Goal: Task Accomplishment & Management: Use online tool/utility

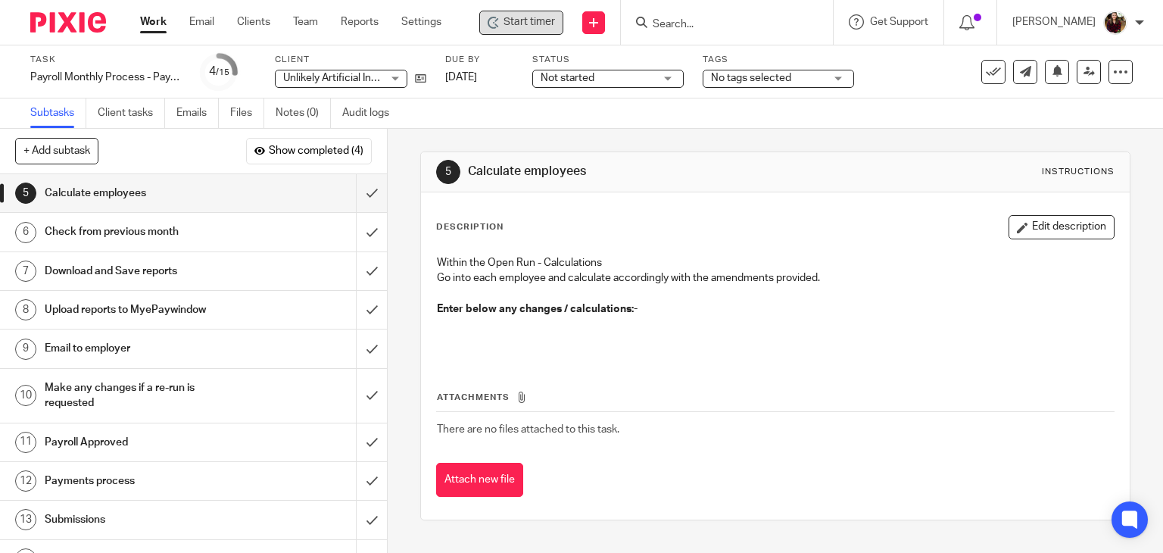
click at [530, 20] on span "Start timer" at bounding box center [530, 22] width 52 height 16
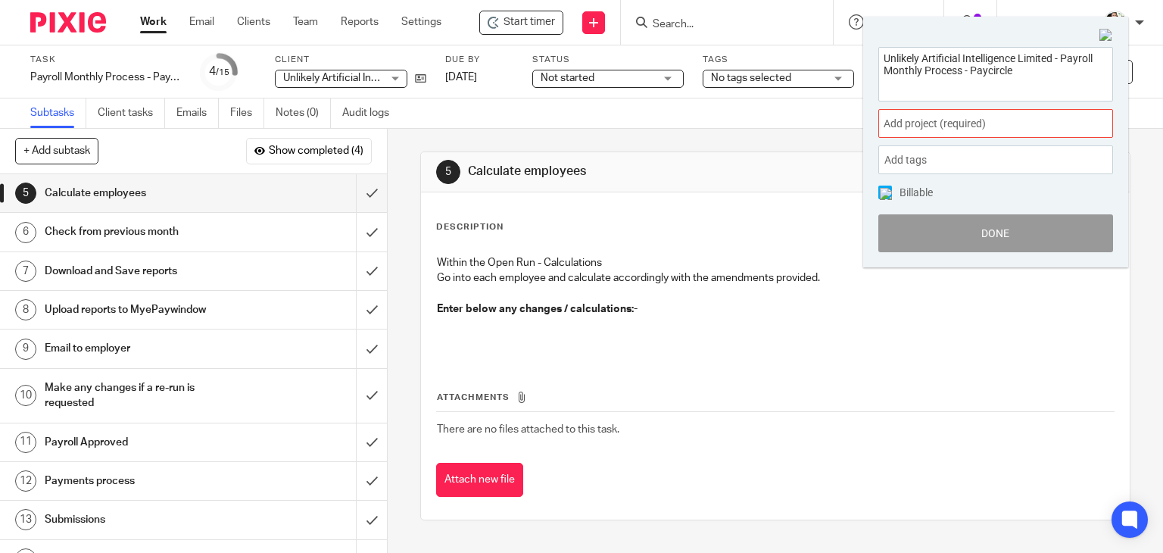
click at [977, 130] on span "Add project (required) :" at bounding box center [979, 124] width 191 height 16
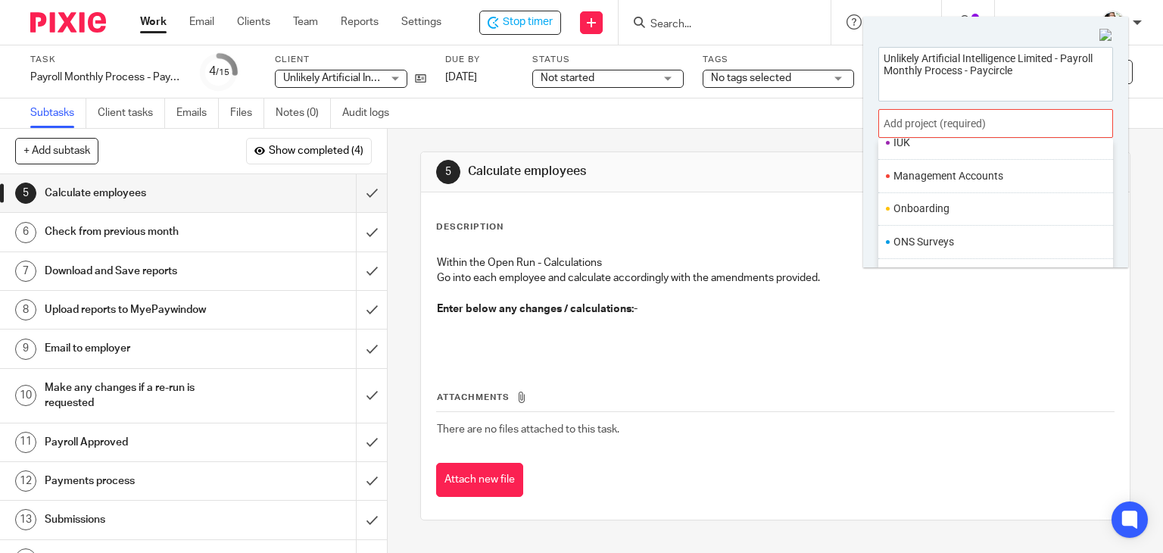
scroll to position [567, 0]
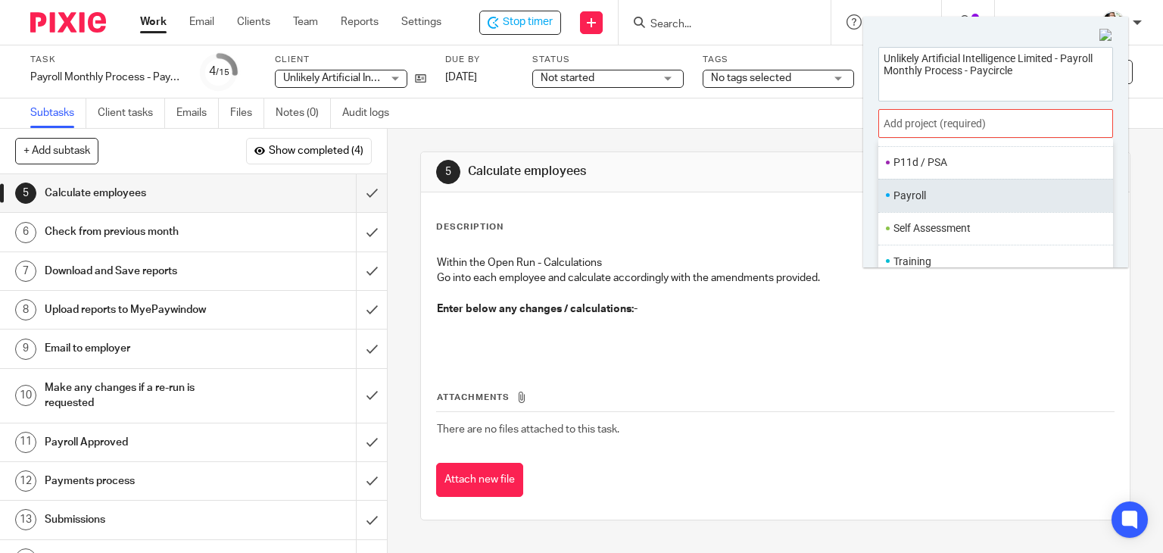
click at [930, 204] on ul "Payroll" at bounding box center [996, 195] width 235 height 33
click at [937, 197] on li "Payroll" at bounding box center [993, 196] width 198 height 16
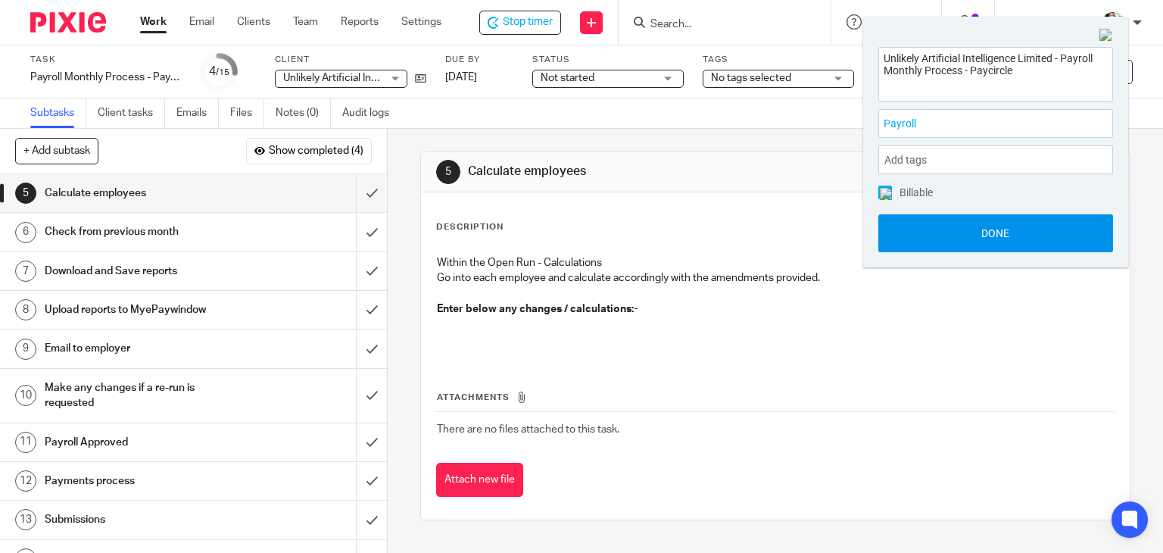
click at [960, 229] on button "Done" at bounding box center [996, 233] width 235 height 38
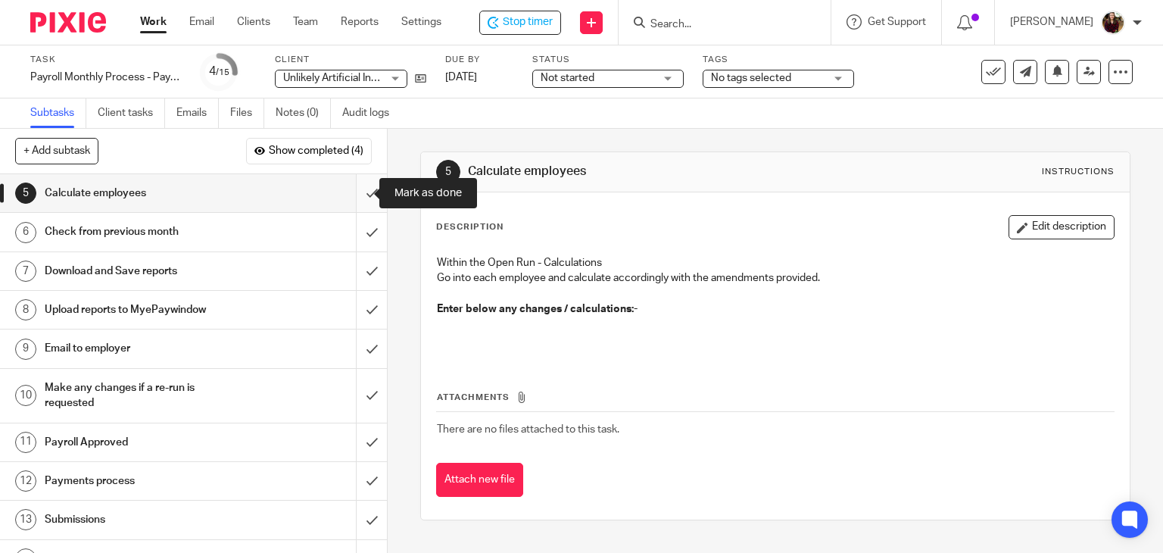
click at [362, 198] on input "submit" at bounding box center [193, 193] width 387 height 38
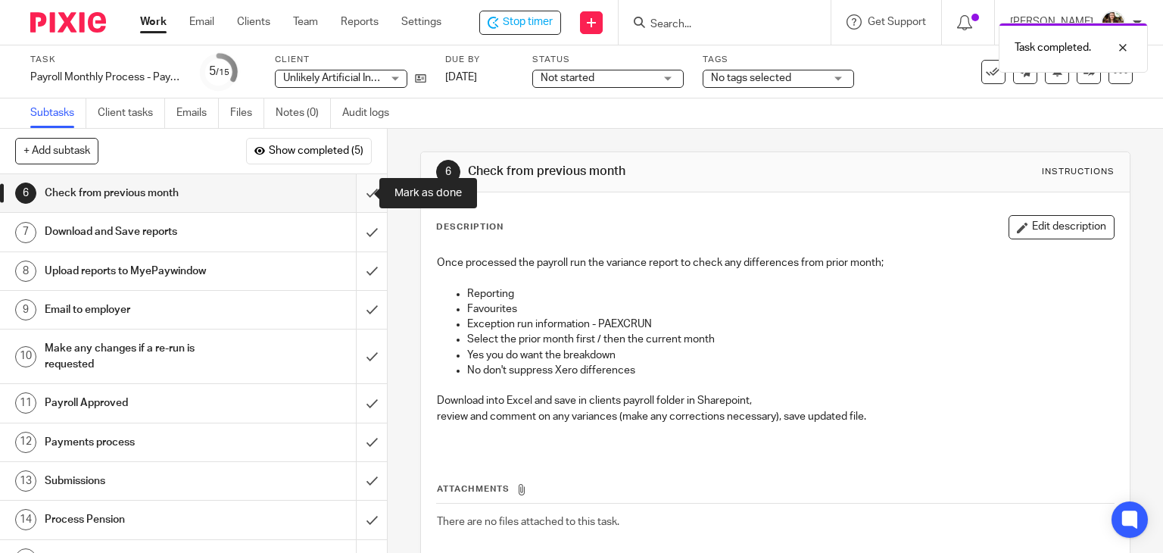
click at [354, 196] on input "submit" at bounding box center [193, 193] width 387 height 38
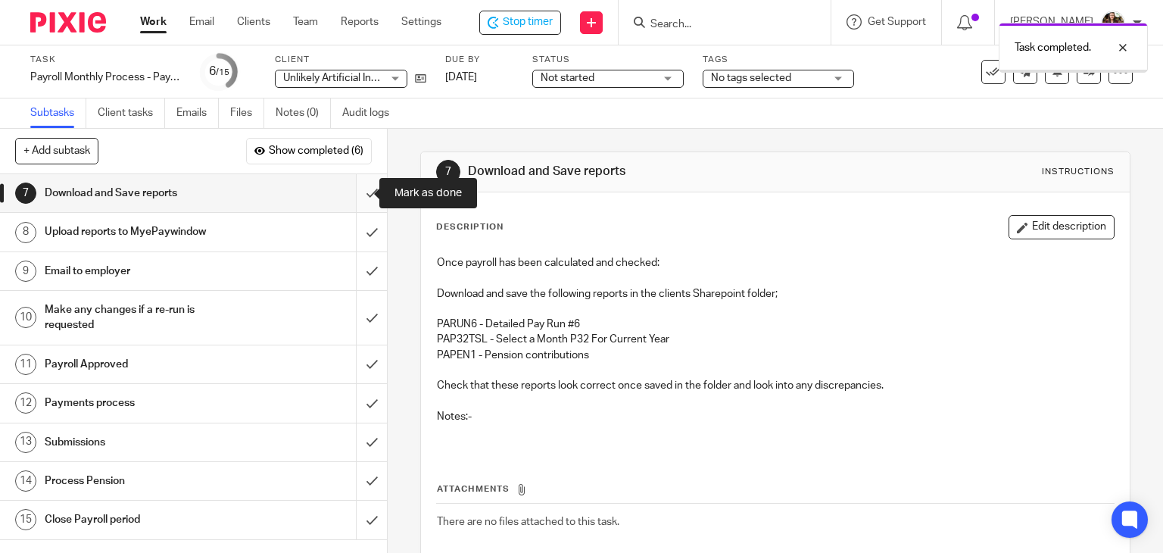
click at [357, 192] on input "submit" at bounding box center [193, 193] width 387 height 38
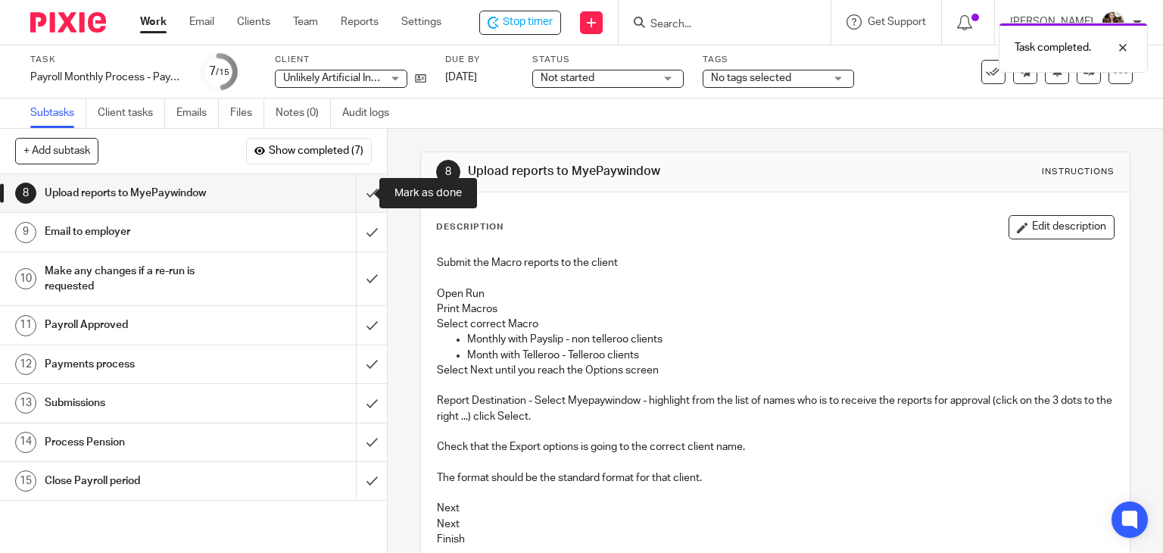
click at [357, 192] on input "submit" at bounding box center [193, 193] width 387 height 38
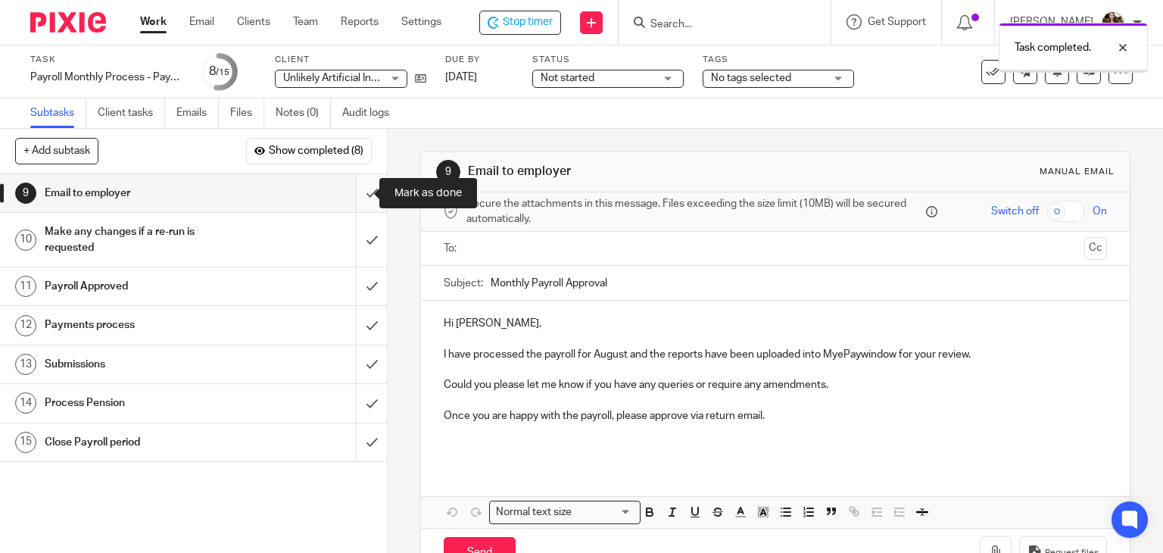
click at [357, 192] on input "submit" at bounding box center [193, 193] width 387 height 38
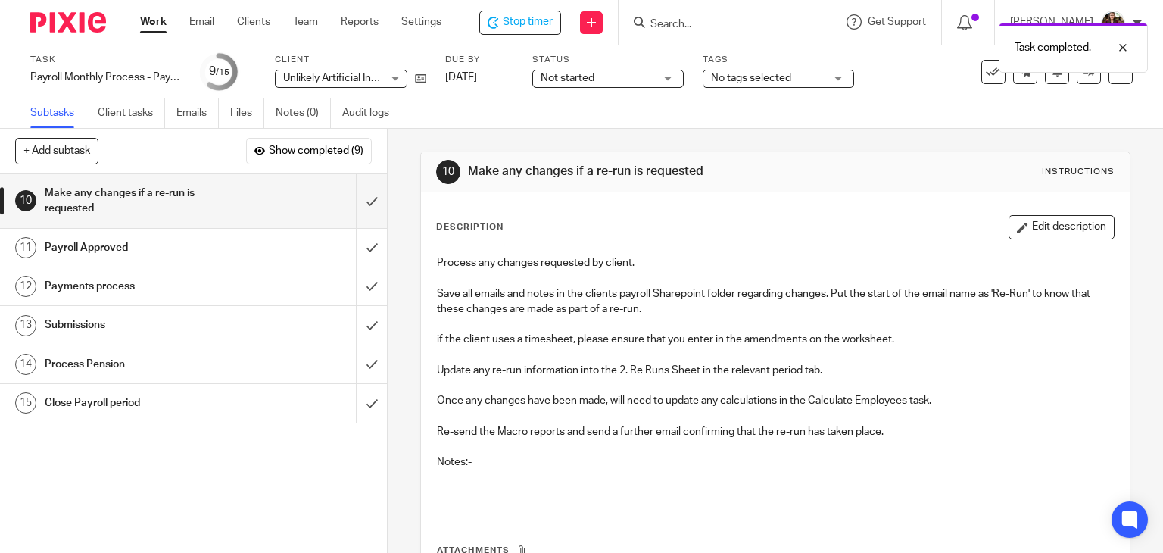
click at [791, 86] on span "No tags selected" at bounding box center [768, 78] width 114 height 16
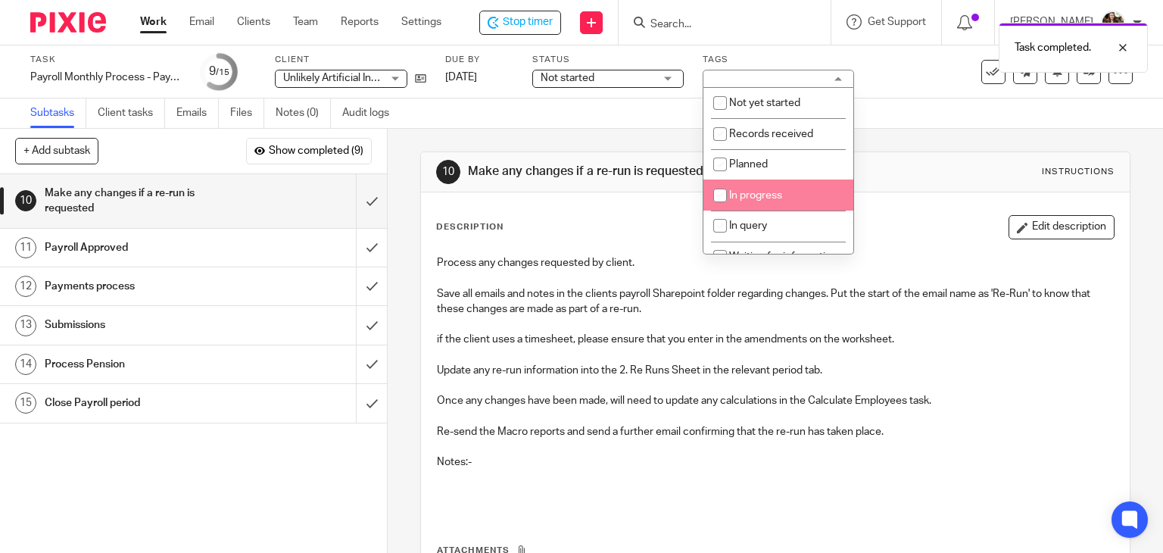
drag, startPoint x: 757, startPoint y: 198, endPoint x: 770, endPoint y: 195, distance: 12.5
click at [757, 198] on span "In progress" at bounding box center [755, 195] width 53 height 11
checkbox input "true"
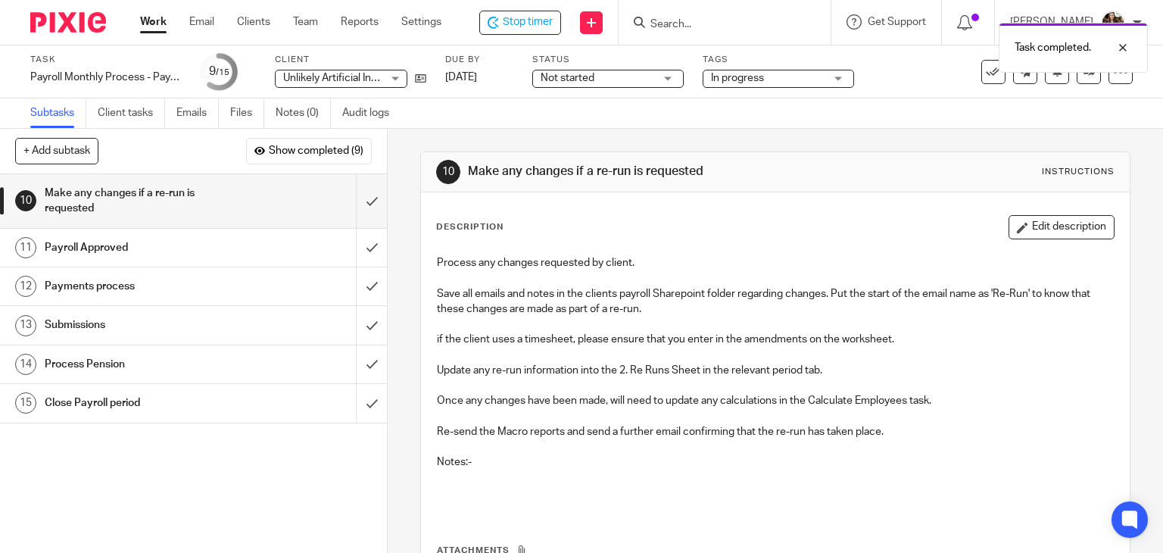
click at [864, 105] on div "Subtasks Client tasks Emails Files Notes (0) Audit logs" at bounding box center [581, 113] width 1163 height 30
click at [539, 23] on span "Stop timer" at bounding box center [528, 22] width 50 height 16
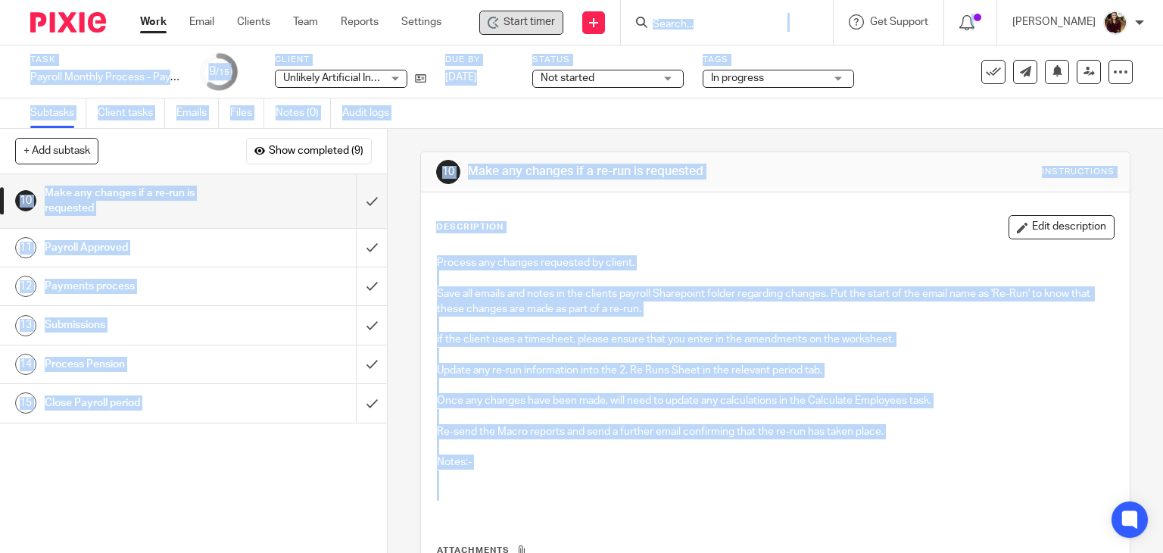
click at [707, 32] on div at bounding box center [727, 22] width 212 height 45
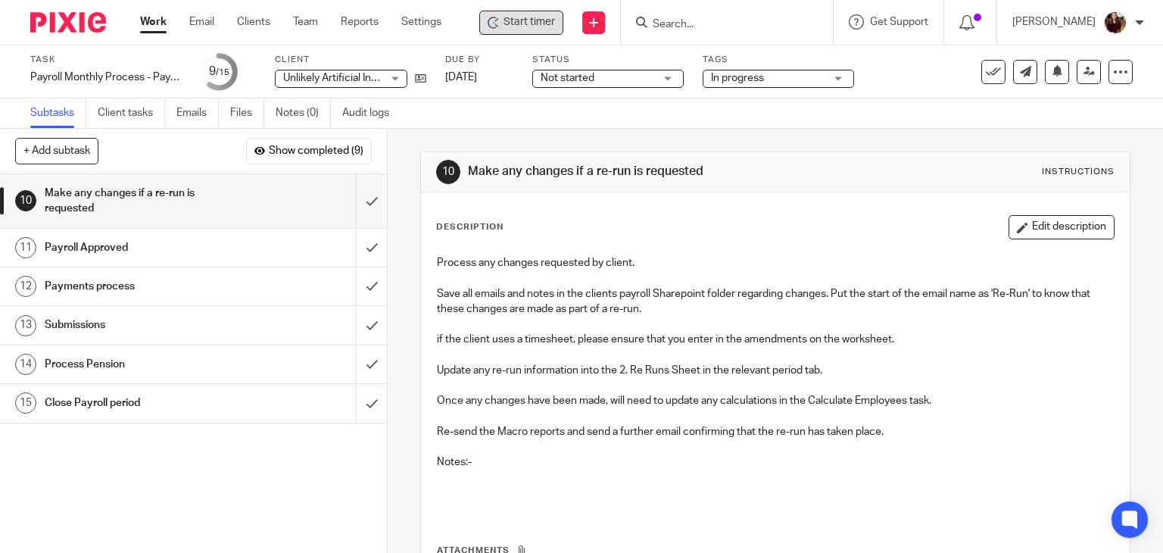
click at [697, 25] on input "Search" at bounding box center [719, 25] width 136 height 14
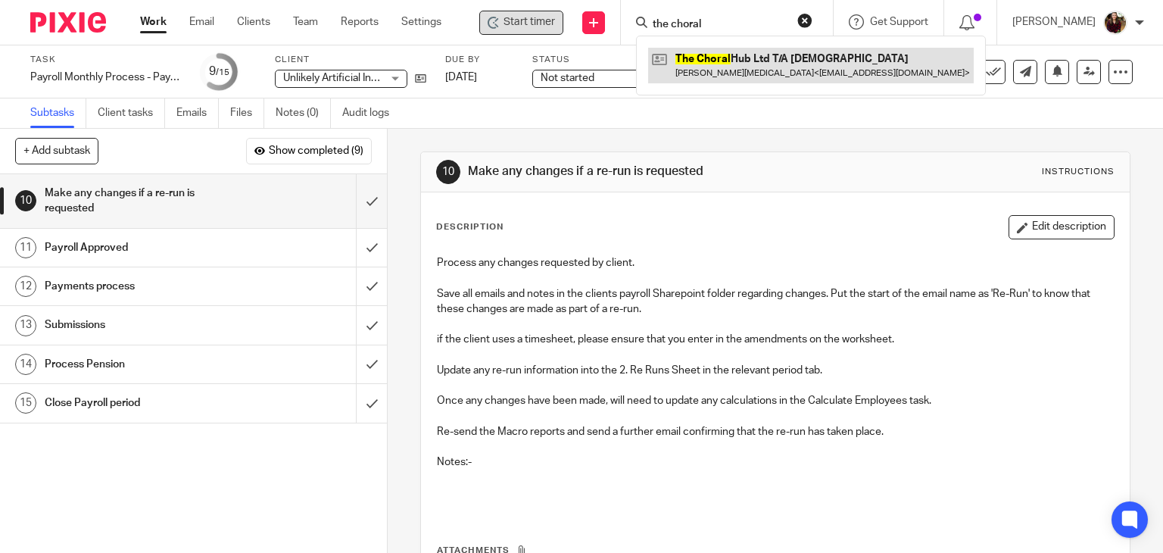
type input "the choral"
click at [736, 69] on link at bounding box center [811, 65] width 326 height 35
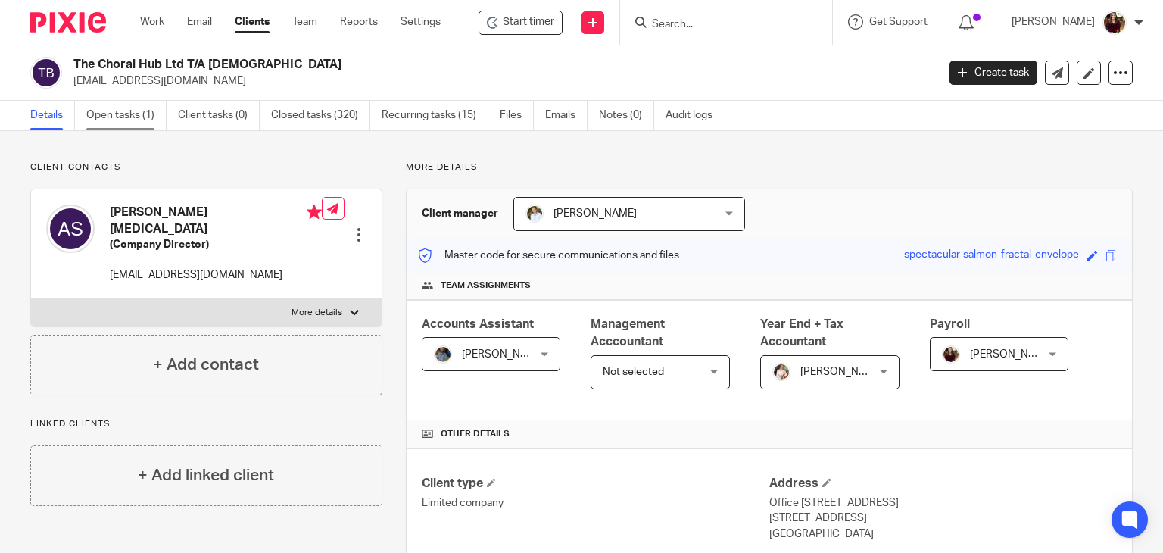
click at [122, 112] on link "Open tasks (1)" at bounding box center [126, 116] width 80 height 30
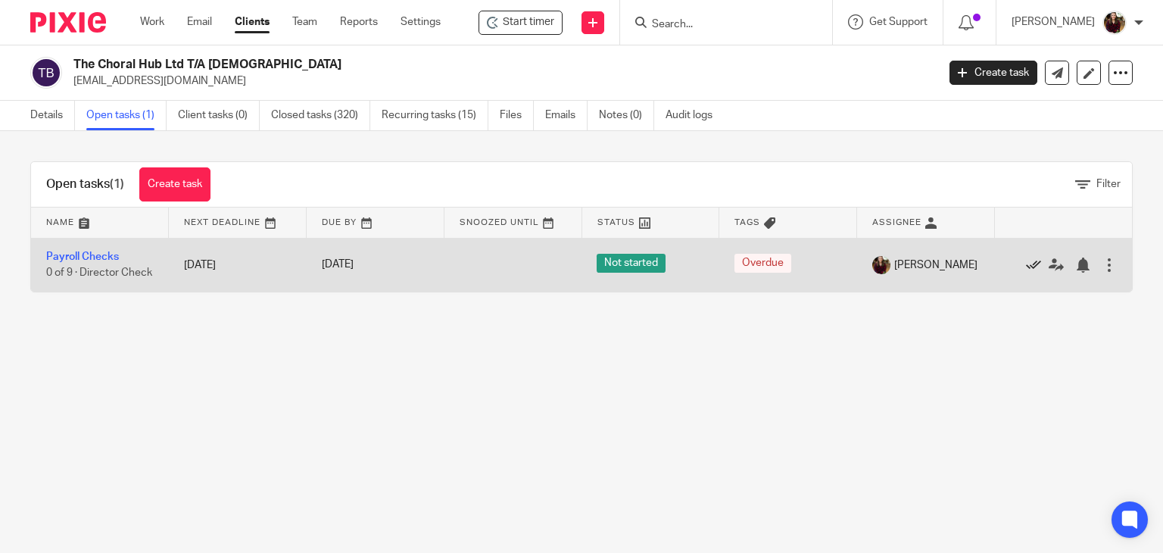
click at [1026, 267] on icon at bounding box center [1033, 265] width 15 height 15
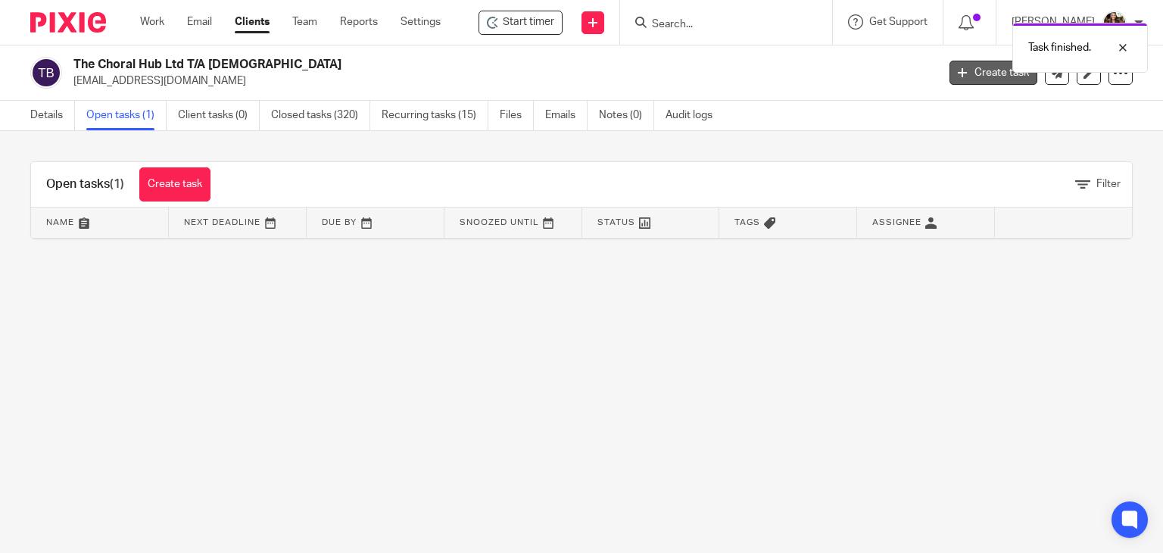
click at [979, 73] on link "Create task" at bounding box center [994, 73] width 88 height 24
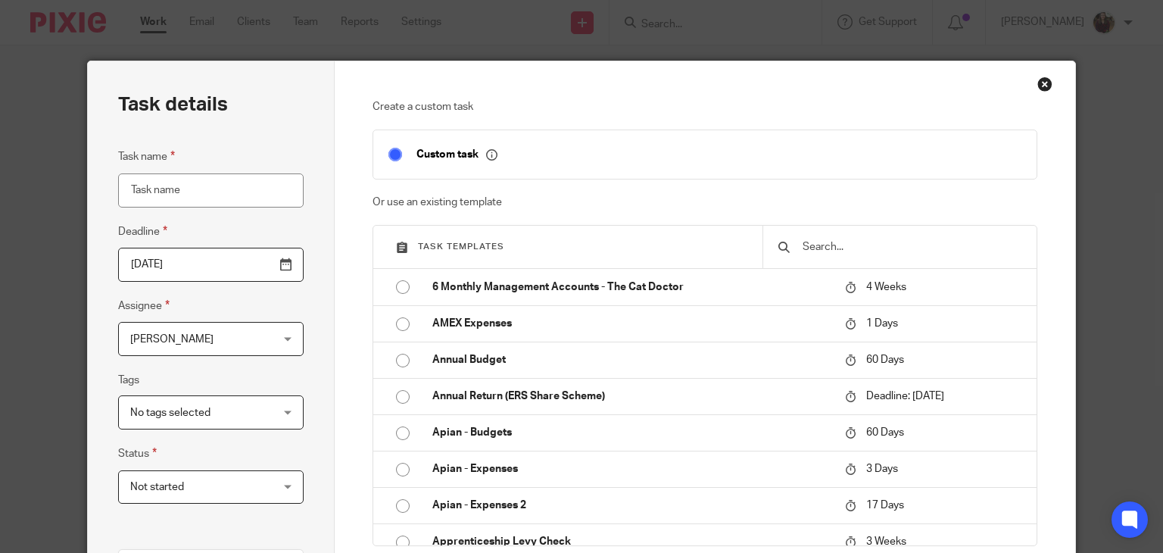
click at [814, 247] on input "text" at bounding box center [911, 247] width 220 height 17
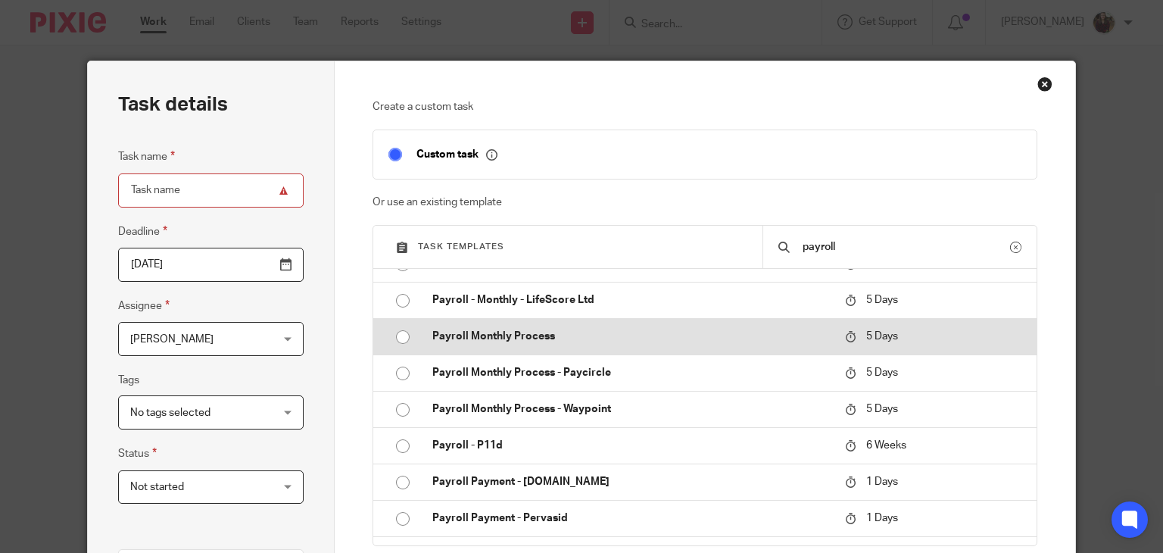
scroll to position [606, 0]
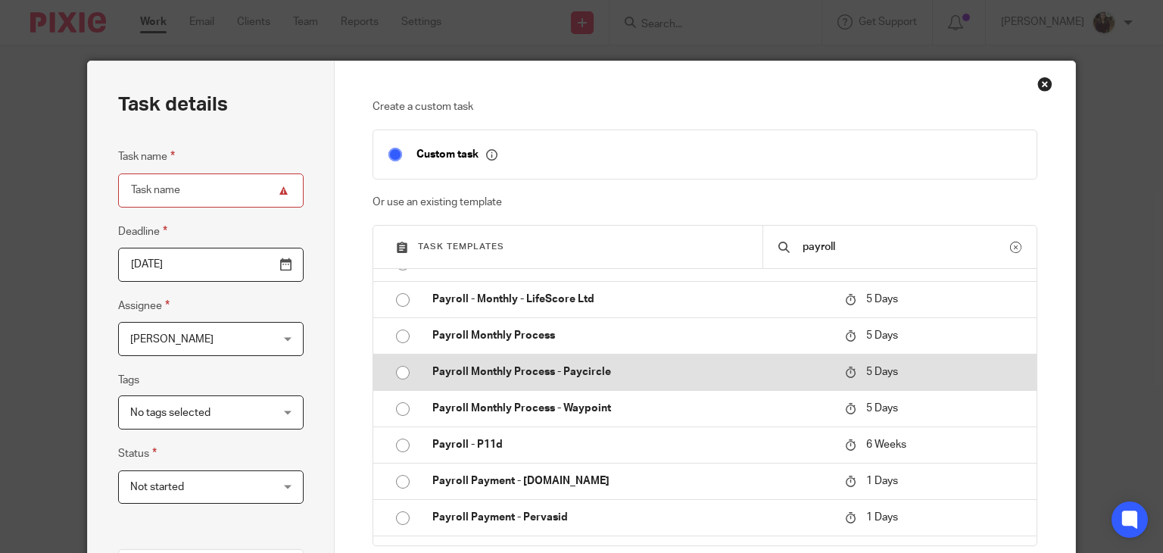
type input "payroll"
click at [580, 367] on p "Payroll Monthly Process - Paycircle" at bounding box center [632, 371] width 398 height 15
type input "2025-08-26"
type input "Payroll Monthly Process - Paycircle"
checkbox input "false"
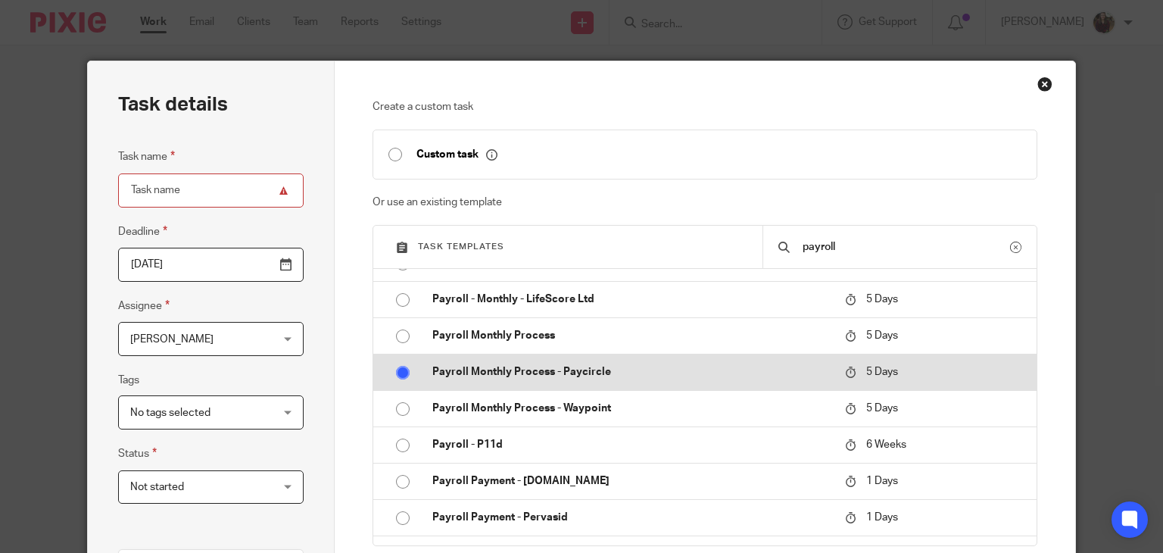
radio input "true"
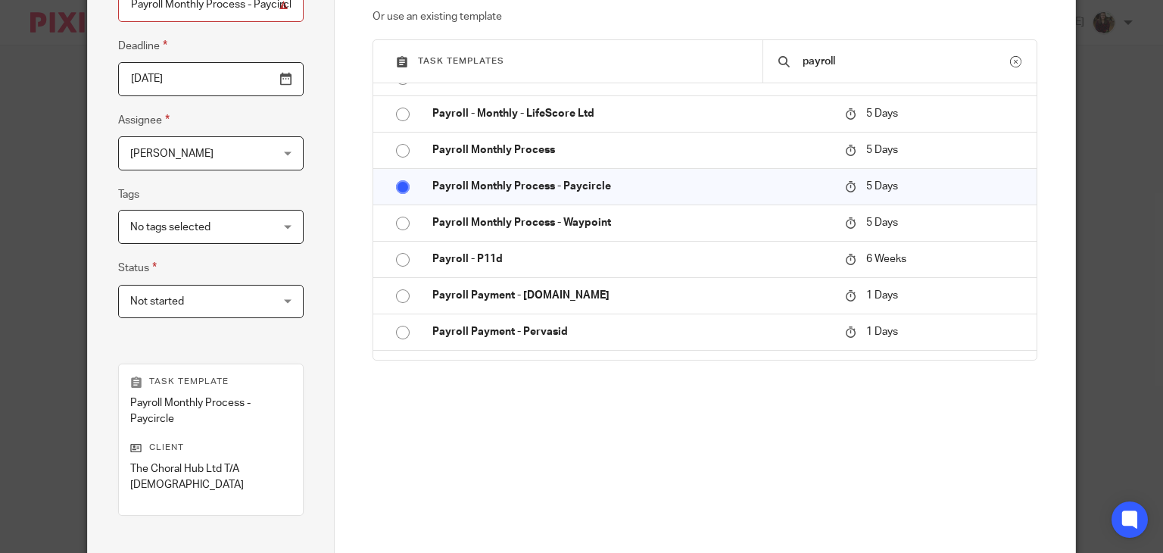
scroll to position [303, 0]
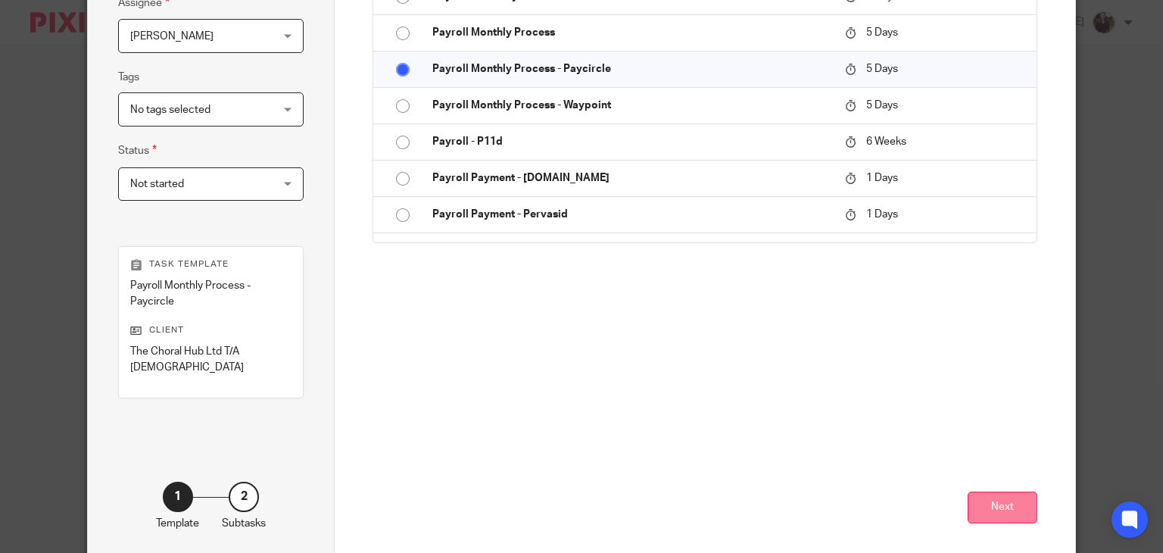
click at [1004, 492] on button "Next" at bounding box center [1003, 508] width 70 height 33
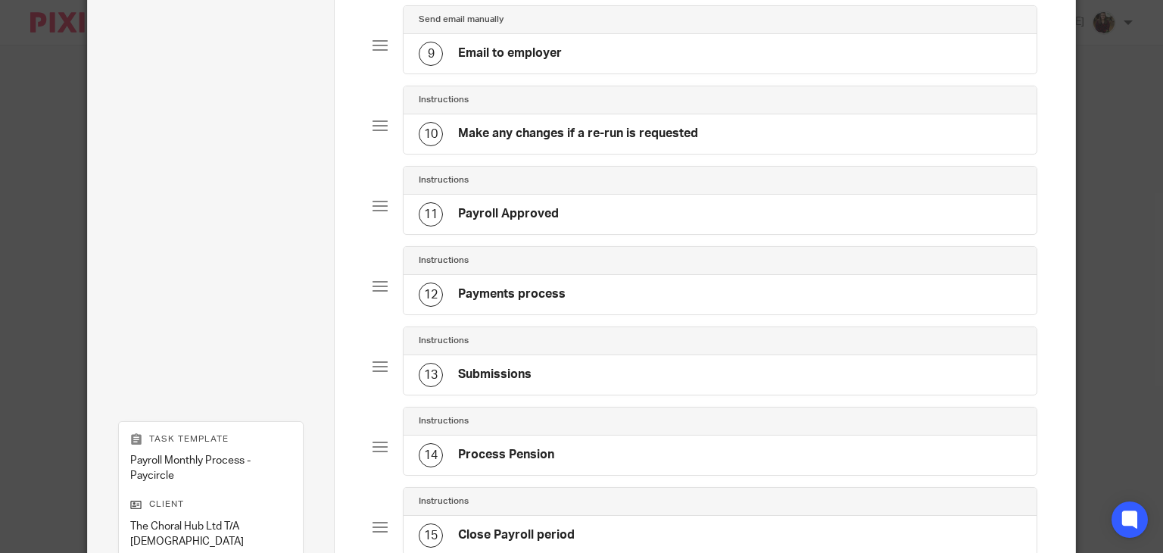
scroll to position [1013, 0]
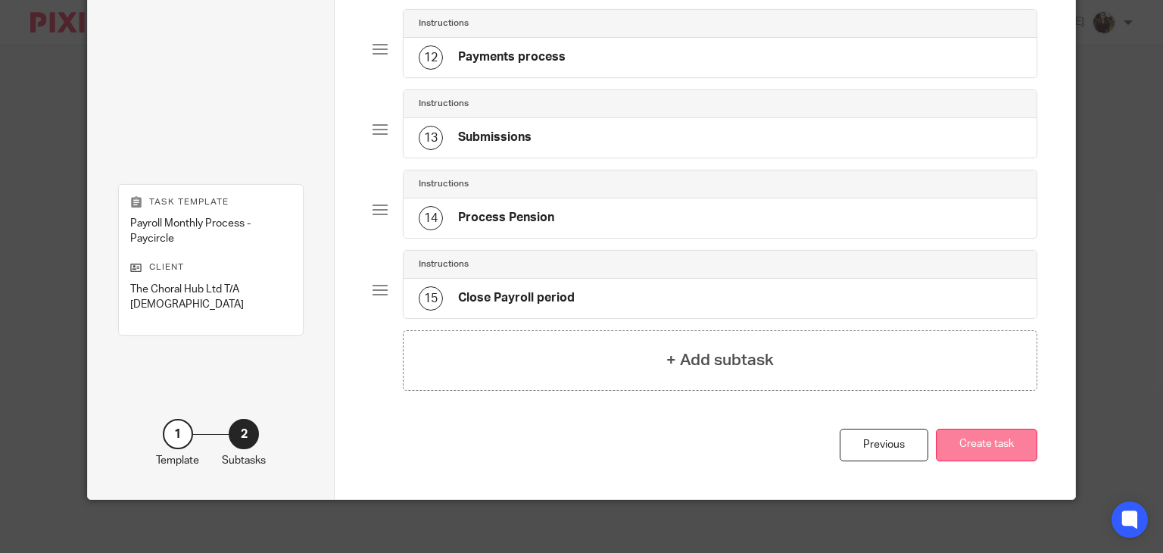
click at [968, 439] on button "Create task" at bounding box center [986, 445] width 101 height 33
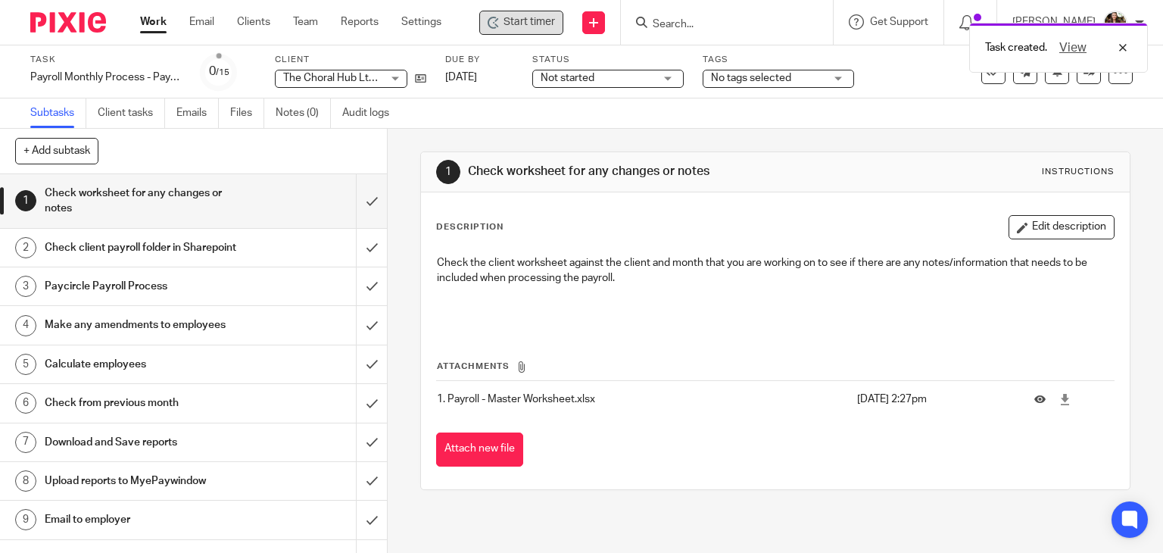
click at [536, 24] on span "Start timer" at bounding box center [530, 22] width 52 height 16
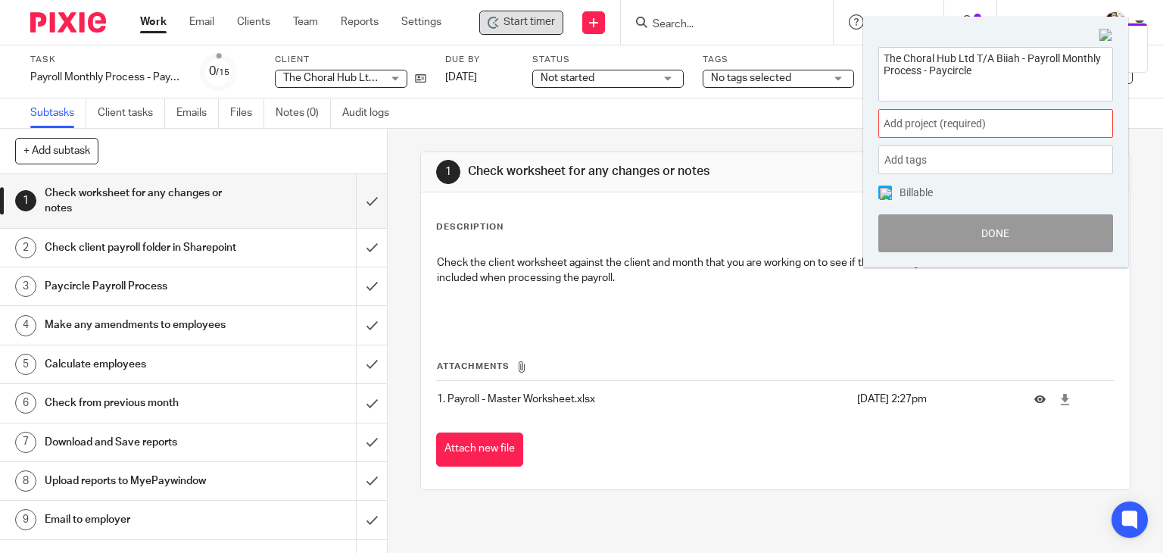
click at [985, 120] on span "Add project (required) :" at bounding box center [979, 124] width 191 height 16
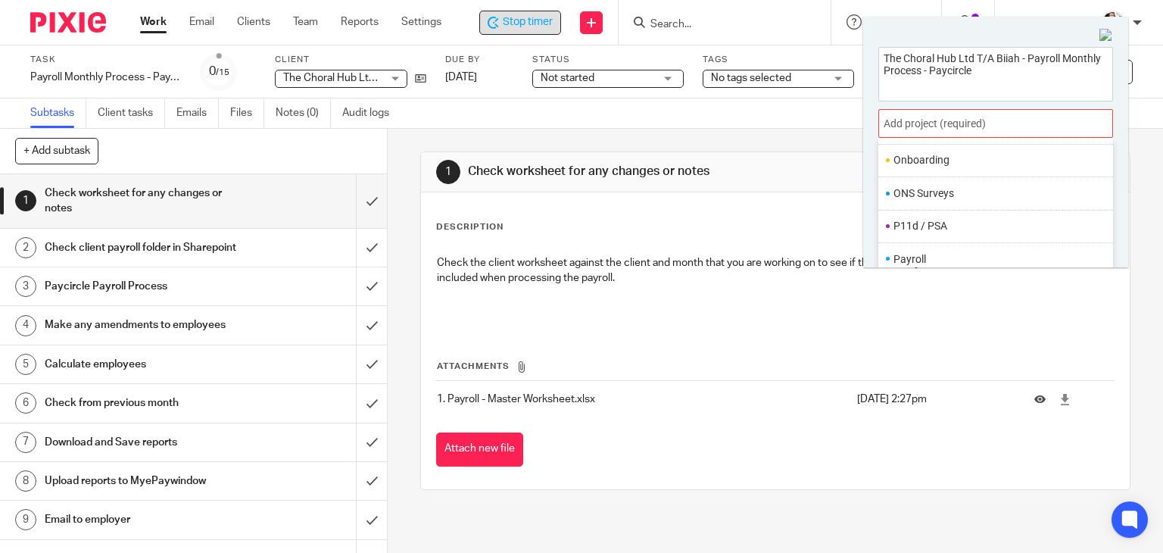
scroll to position [567, 0]
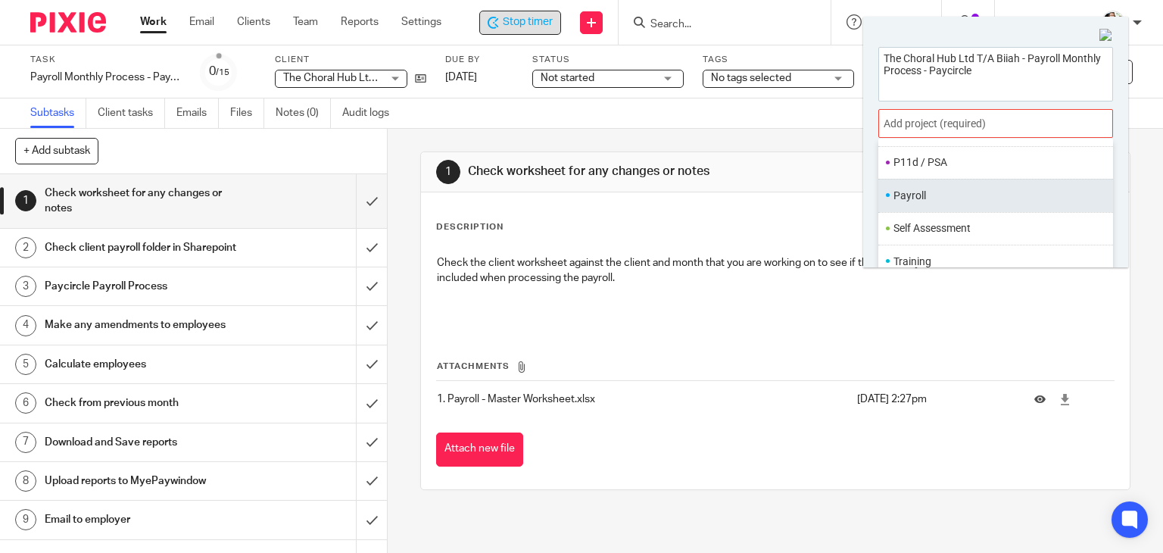
click at [934, 199] on li "Payroll" at bounding box center [993, 196] width 198 height 16
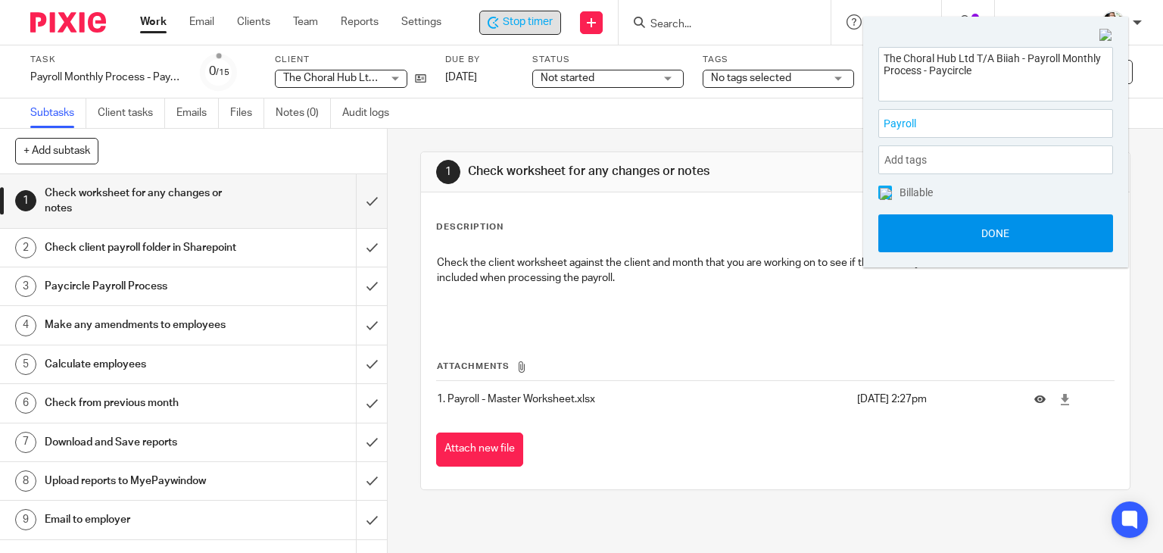
click at [970, 231] on button "Done" at bounding box center [996, 233] width 235 height 38
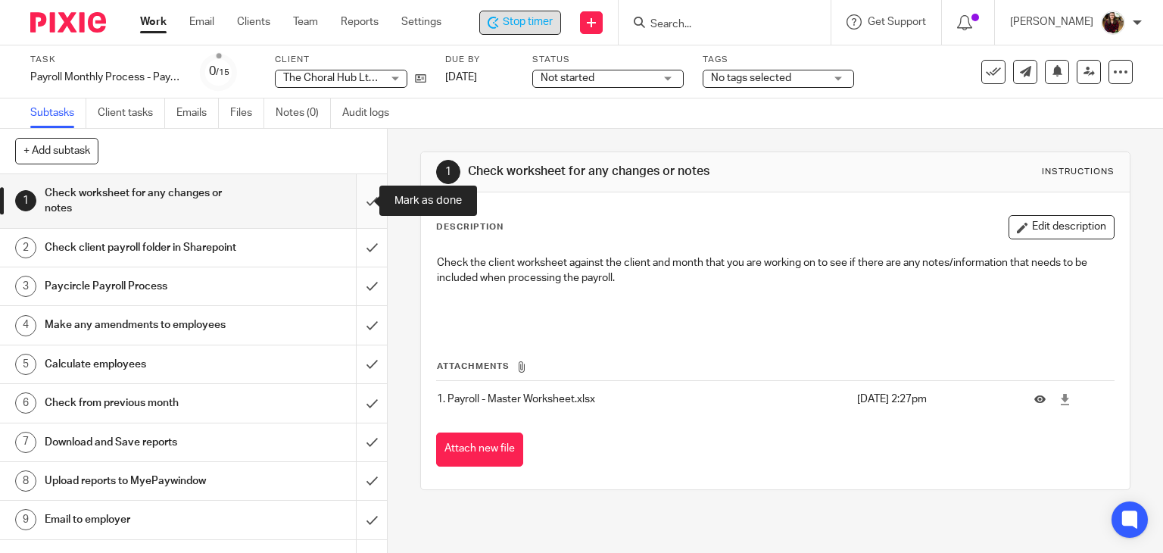
click at [351, 204] on input "submit" at bounding box center [193, 201] width 387 height 54
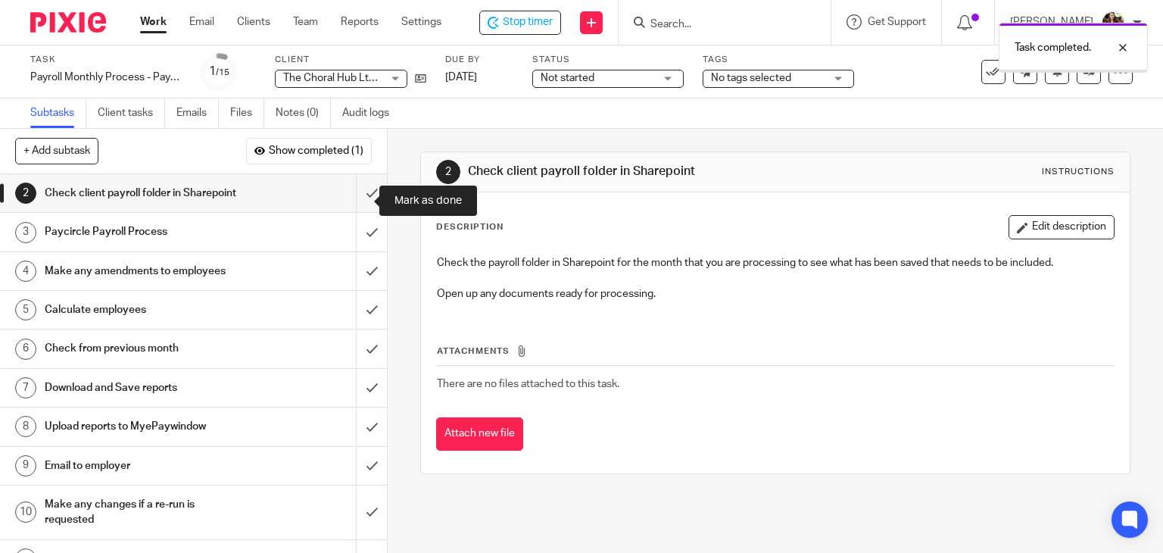
click at [351, 204] on input "submit" at bounding box center [193, 193] width 387 height 38
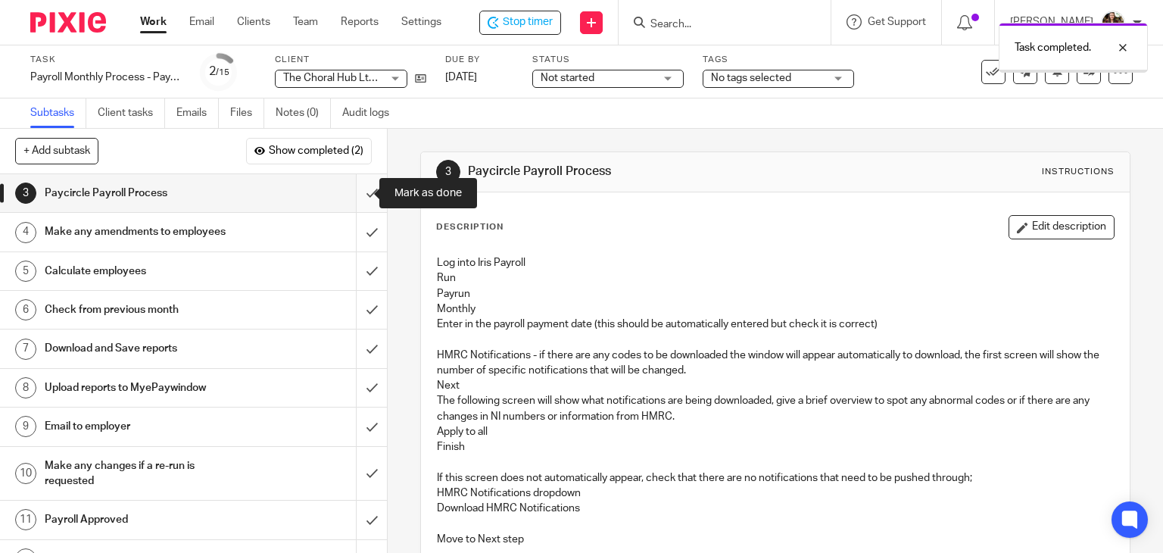
click at [355, 201] on input "submit" at bounding box center [193, 193] width 387 height 38
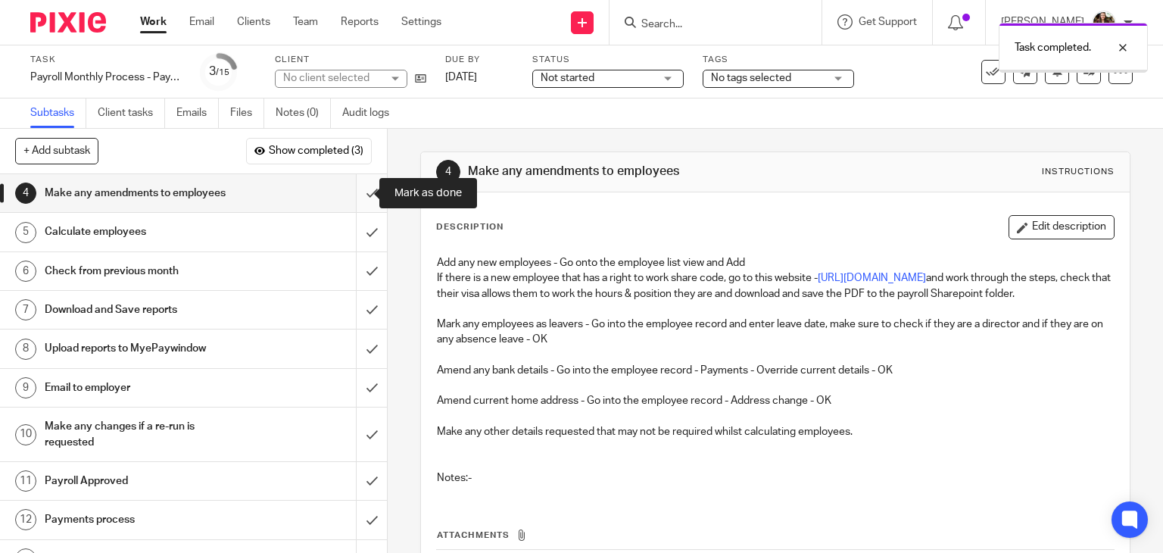
click at [355, 193] on input "submit" at bounding box center [193, 193] width 387 height 38
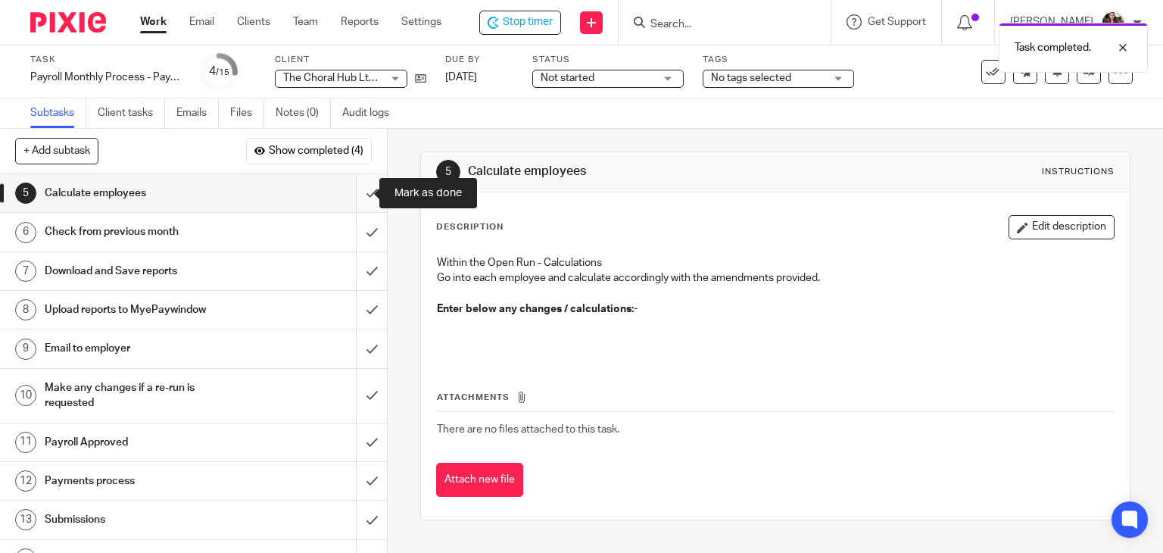
click at [350, 189] on input "submit" at bounding box center [193, 193] width 387 height 38
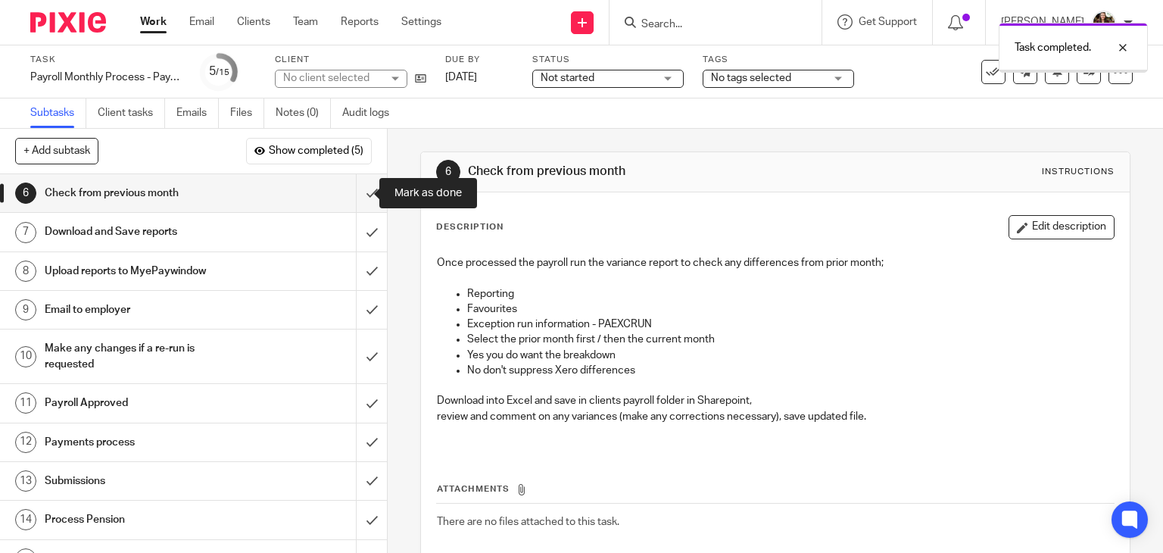
click at [351, 194] on input "submit" at bounding box center [193, 193] width 387 height 38
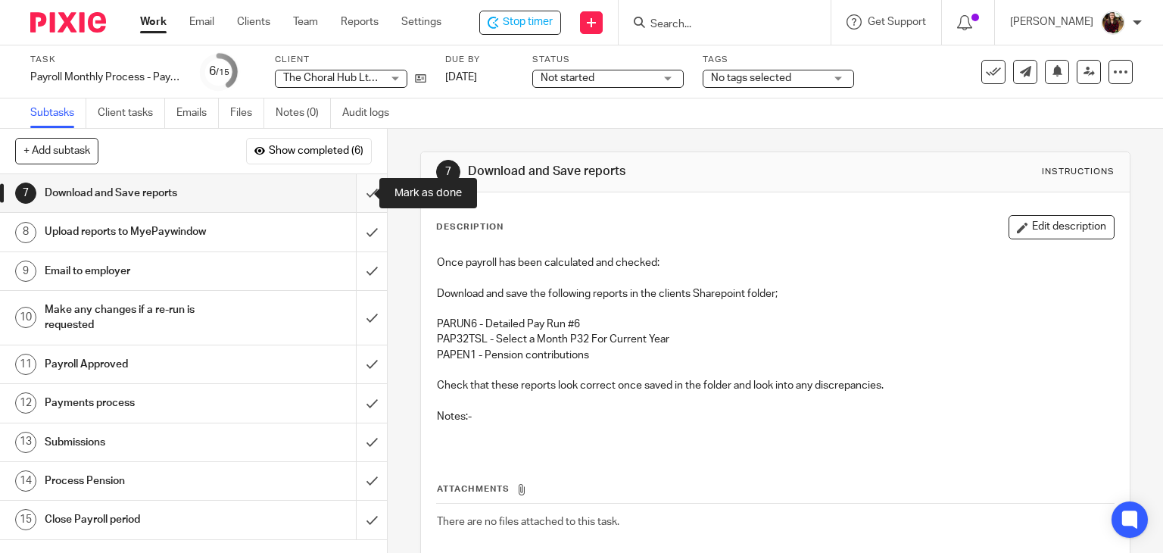
click at [348, 194] on input "submit" at bounding box center [193, 193] width 387 height 38
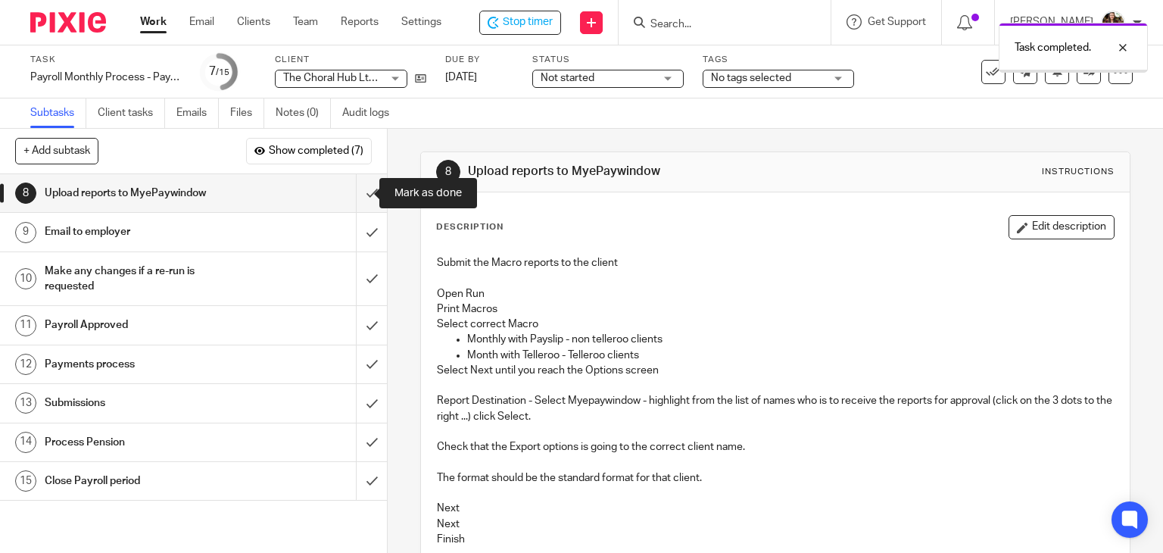
click at [356, 197] on input "submit" at bounding box center [193, 193] width 387 height 38
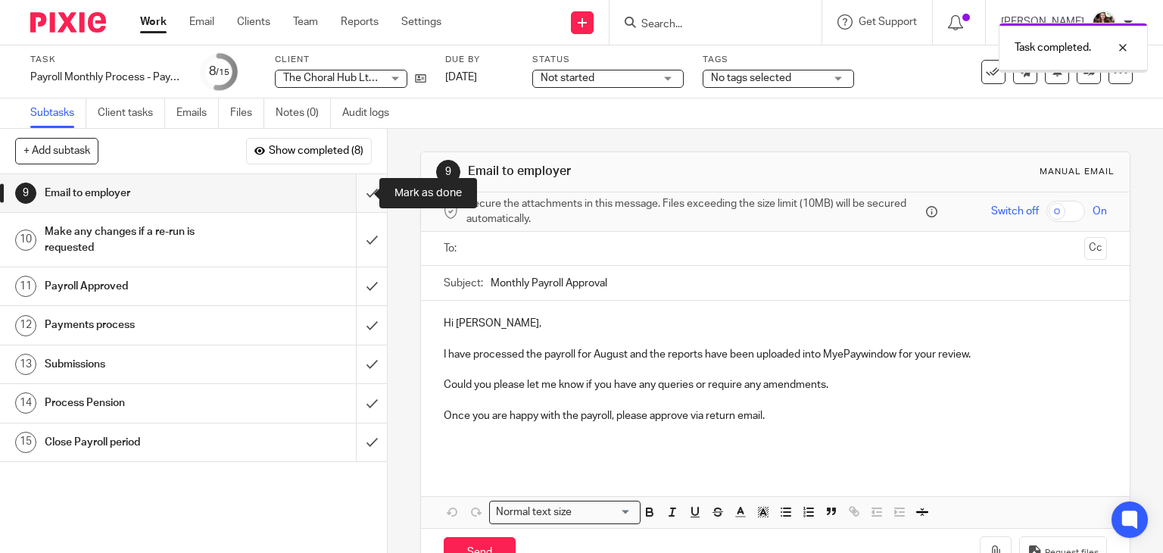
click at [357, 197] on input "submit" at bounding box center [193, 193] width 387 height 38
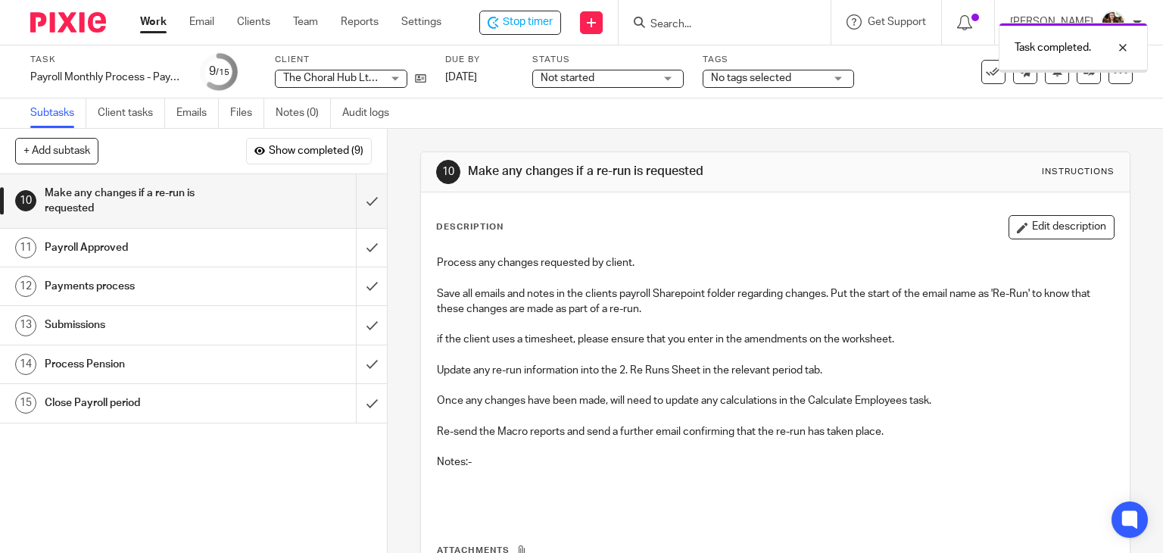
click at [837, 70] on div "Task completed." at bounding box center [865, 44] width 567 height 58
click at [842, 86] on div "No tags selected" at bounding box center [778, 79] width 151 height 18
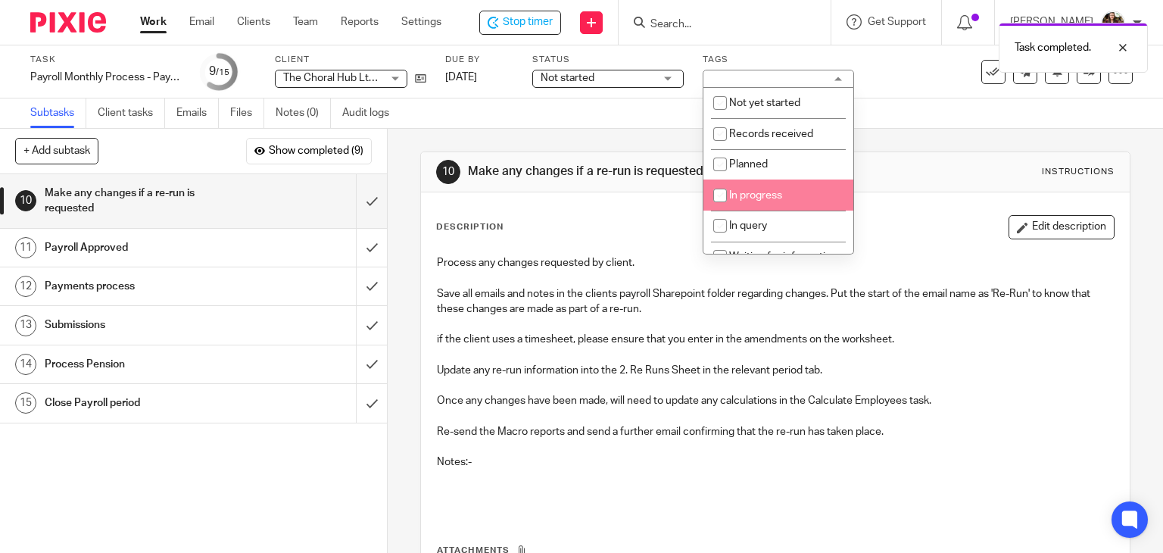
drag, startPoint x: 768, startPoint y: 190, endPoint x: 861, endPoint y: 132, distance: 109.9
click at [770, 189] on li "In progress" at bounding box center [779, 195] width 150 height 31
checkbox input "true"
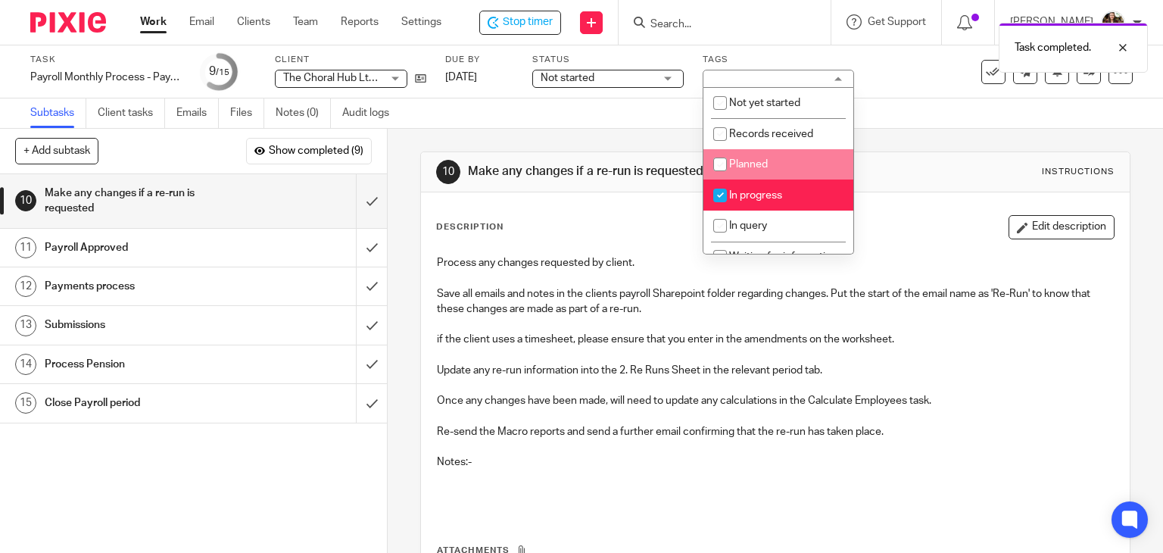
click at [892, 114] on div "Subtasks Client tasks Emails Files Notes (0) Audit logs" at bounding box center [581, 113] width 1163 height 30
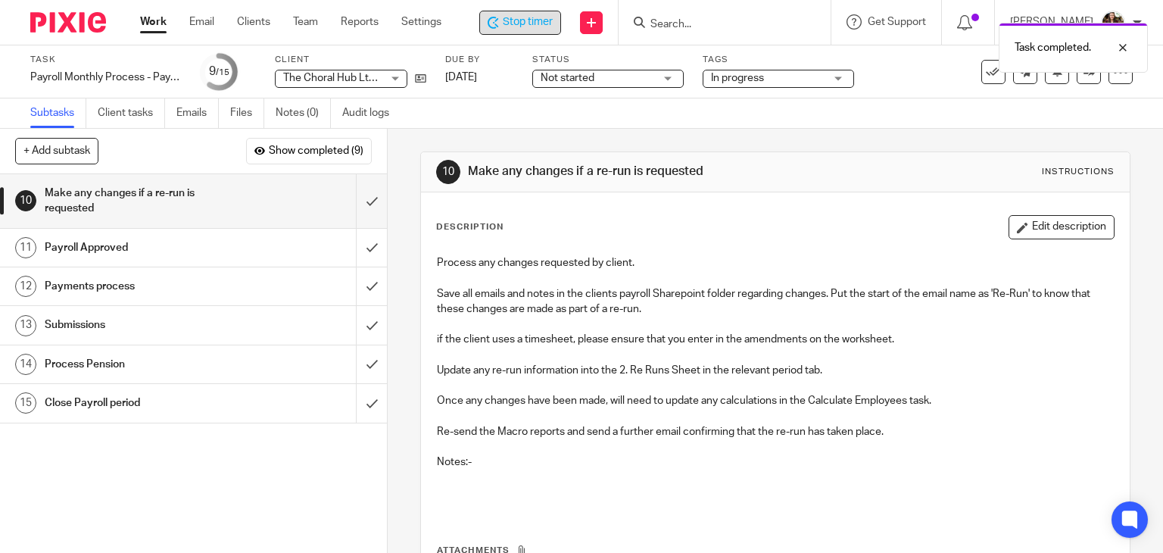
click at [517, 21] on span "Stop timer" at bounding box center [528, 22] width 50 height 16
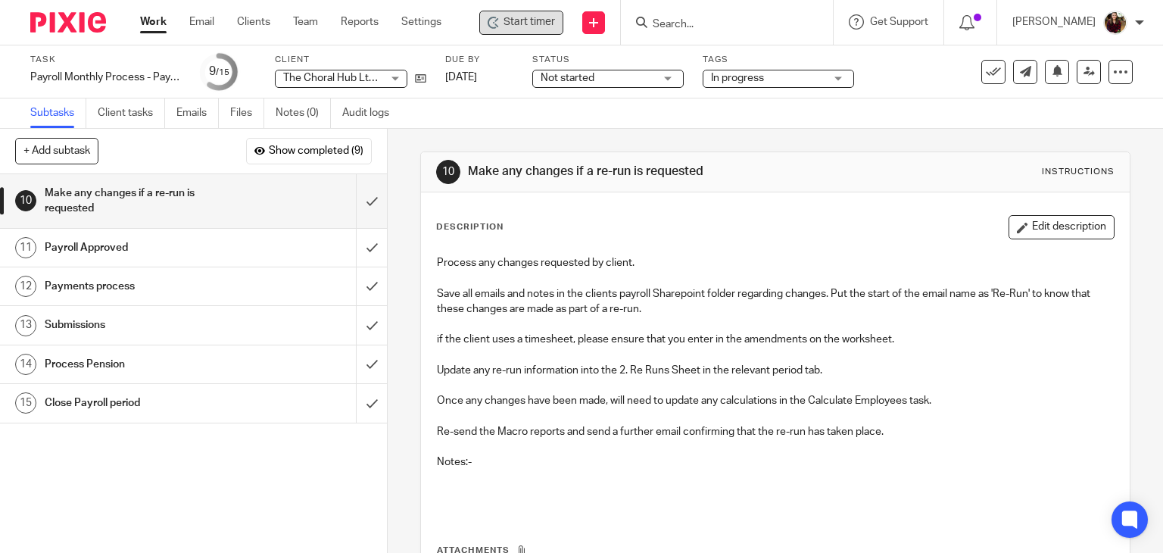
click at [699, 23] on input "Search" at bounding box center [719, 25] width 136 height 14
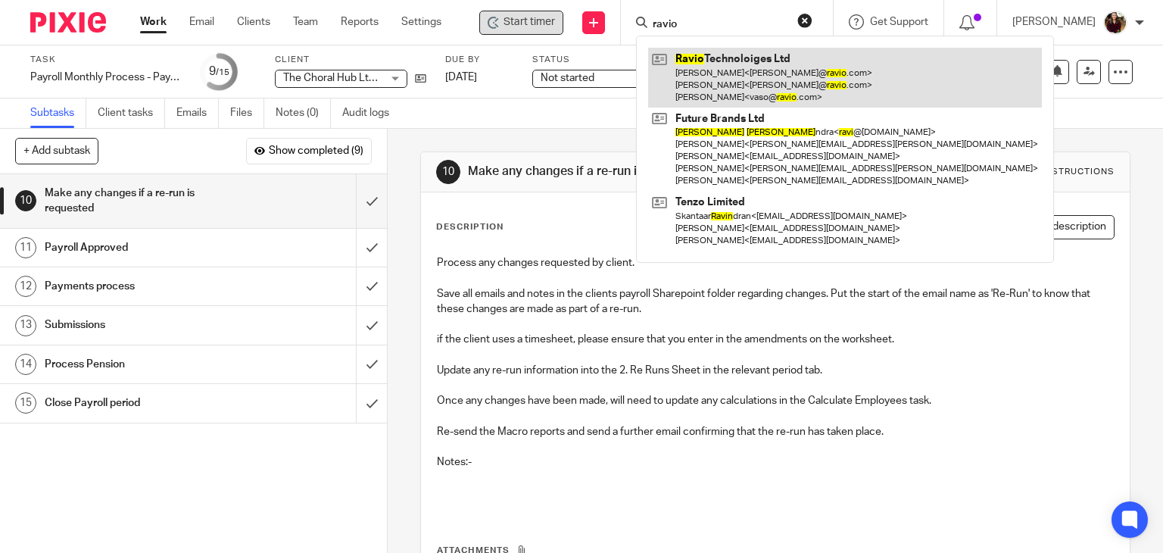
type input "ravio"
click at [732, 73] on link at bounding box center [845, 78] width 394 height 60
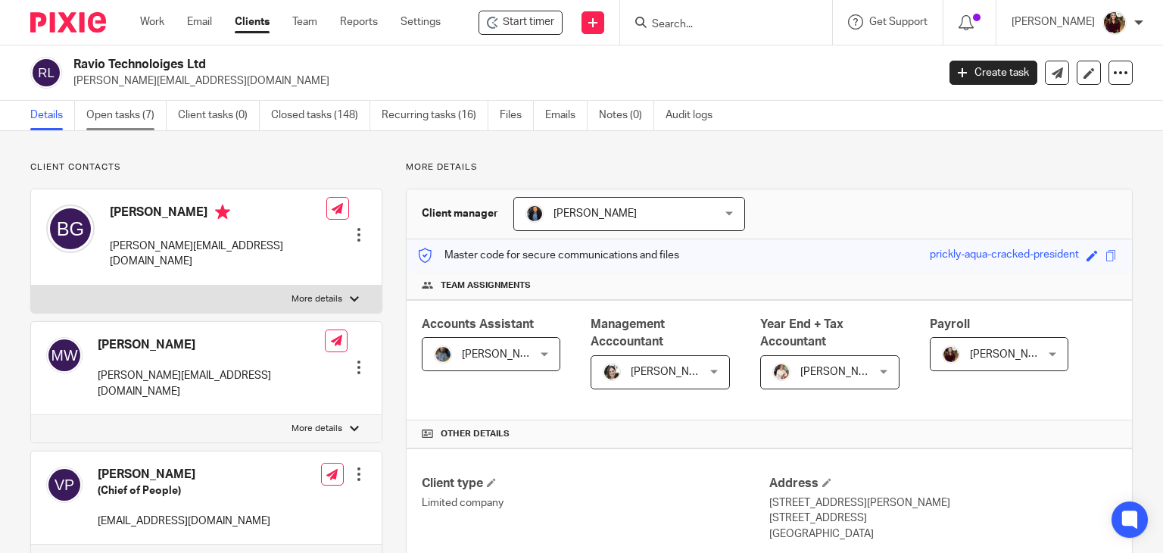
click at [134, 116] on link "Open tasks (7)" at bounding box center [126, 116] width 80 height 30
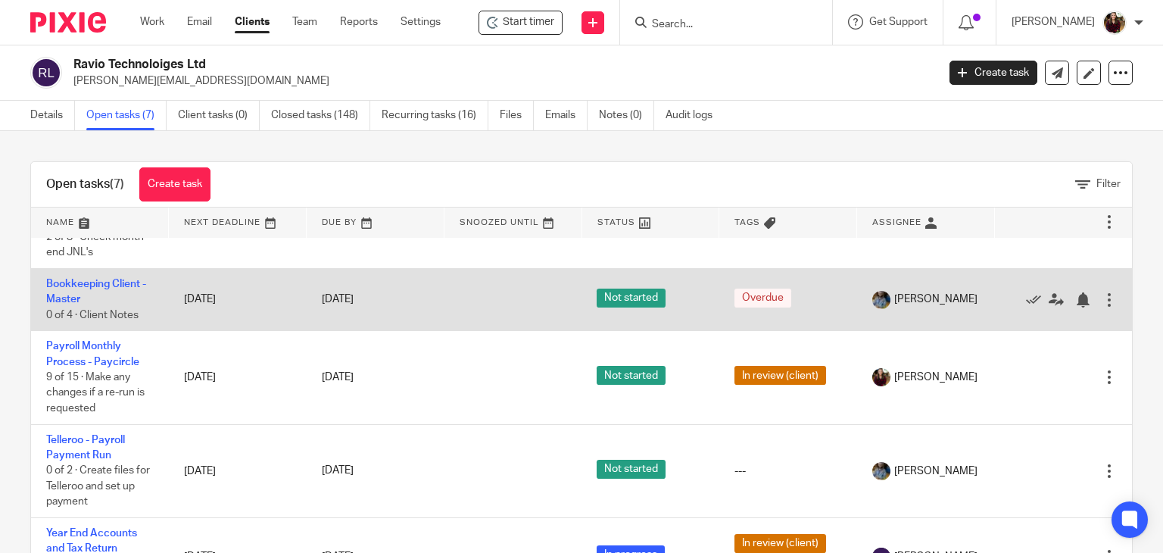
scroll to position [227, 0]
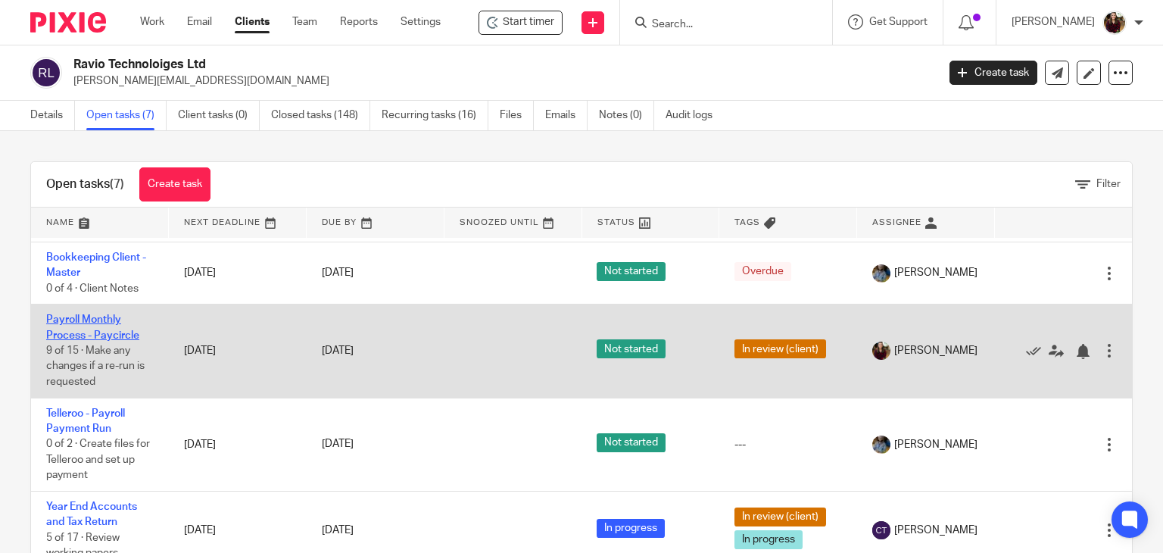
click at [94, 339] on link "Payroll Monthly Process - Paycircle" at bounding box center [92, 327] width 93 height 26
